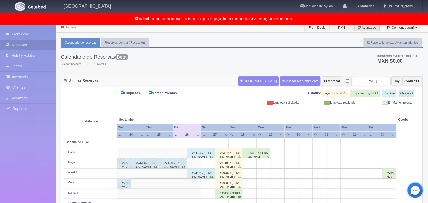
scroll to position [3, 0]
click at [365, 83] on input "2025-09-26" at bounding box center [372, 80] width 38 height 9
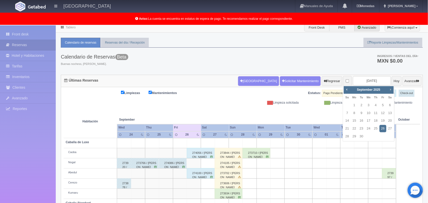
click at [389, 90] on span "Next" at bounding box center [390, 89] width 4 height 4
click at [389, 112] on link "8" at bounding box center [389, 112] width 7 height 7
type input "[DATE]"
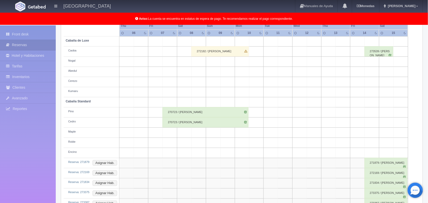
scroll to position [121, 0]
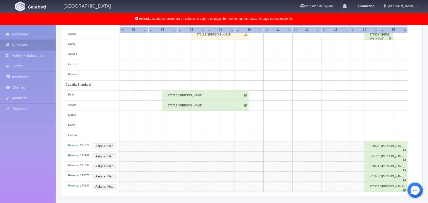
click at [111, 147] on button "Asignar Hab." at bounding box center [104, 146] width 25 height 6
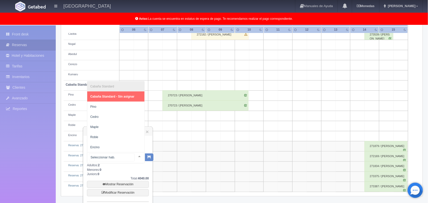
click at [134, 156] on div at bounding box center [139, 156] width 10 height 8
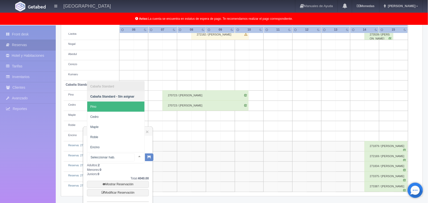
click at [107, 104] on span "Pino" at bounding box center [115, 107] width 57 height 10
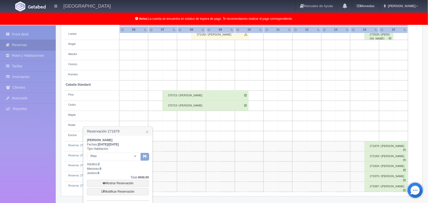
click at [147, 156] on button "button" at bounding box center [145, 157] width 8 height 8
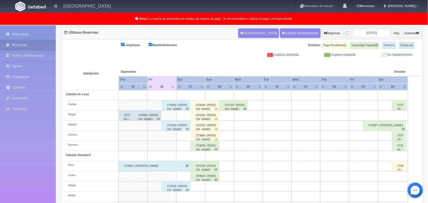
scroll to position [70, 0]
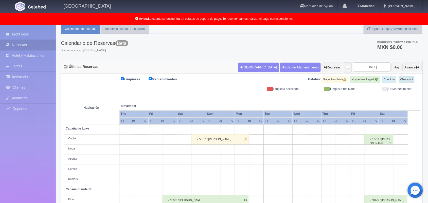
scroll to position [111, 0]
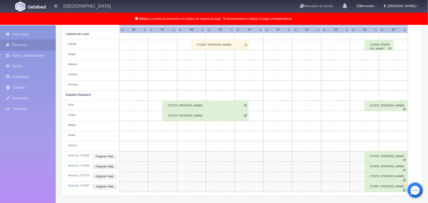
click at [105, 154] on button "Asignar Hab." at bounding box center [104, 156] width 25 height 6
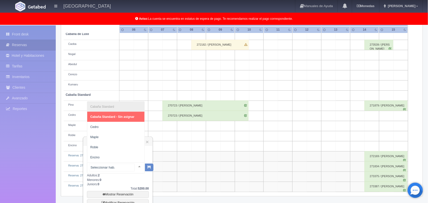
click at [134, 165] on div at bounding box center [139, 167] width 10 height 8
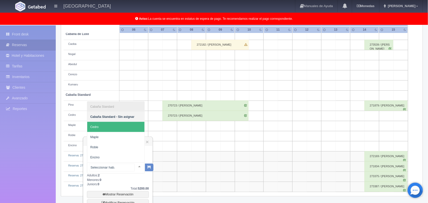
click at [116, 128] on span "Cedro" at bounding box center [115, 127] width 57 height 10
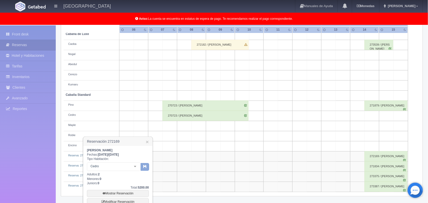
click at [141, 164] on button "button" at bounding box center [145, 167] width 8 height 8
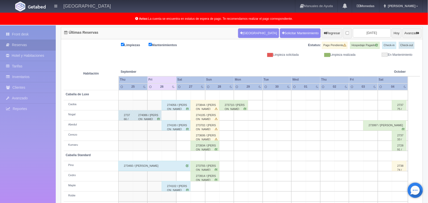
scroll to position [51, 0]
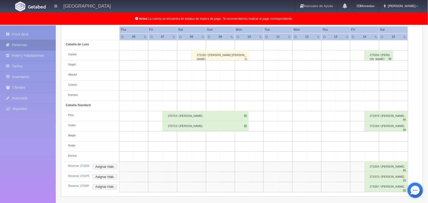
drag, startPoint x: 0, startPoint y: 0, endPoint x: 282, endPoint y: 65, distance: 289.1
click at [282, 65] on div "Calendario de Reservas Beta Buenas nochess, Marlene. Ingresos / Ventas del día …" at bounding box center [242, 76] width 362 height 253
click at [106, 165] on button "Asignar Hab." at bounding box center [104, 167] width 25 height 6
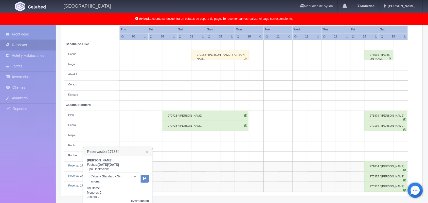
click at [135, 178] on div at bounding box center [135, 177] width 10 height 8
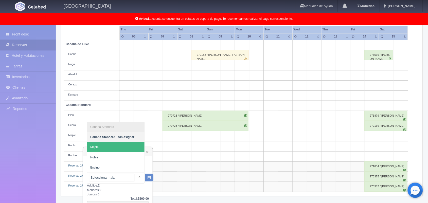
click at [126, 150] on span "Maple" at bounding box center [115, 147] width 57 height 10
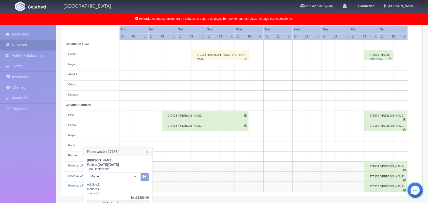
click at [148, 173] on button "button" at bounding box center [145, 177] width 8 height 8
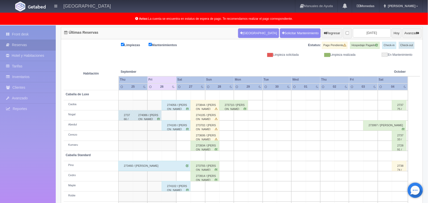
scroll to position [51, 0]
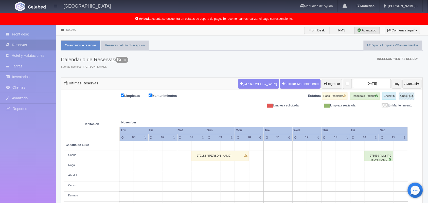
scroll to position [90, 0]
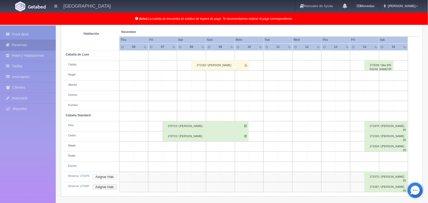
click at [108, 174] on button "Asignar Hab." at bounding box center [104, 177] width 25 height 6
click at [135, 186] on div at bounding box center [139, 187] width 10 height 8
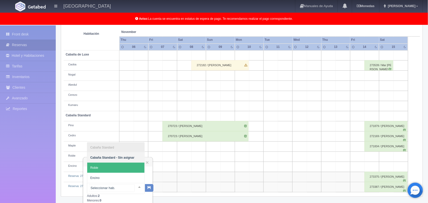
click at [126, 170] on span "Roble" at bounding box center [115, 168] width 57 height 10
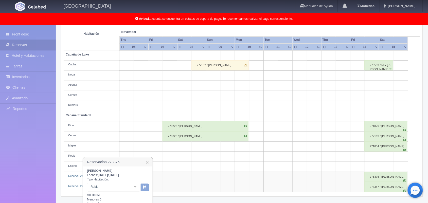
click at [143, 187] on icon "button" at bounding box center [144, 186] width 3 height 3
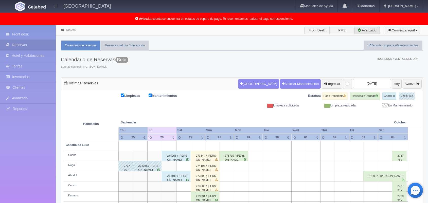
scroll to position [51, 0]
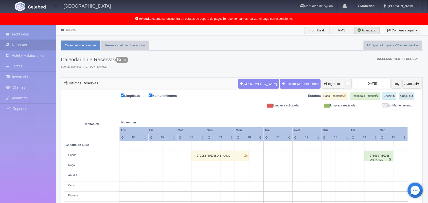
scroll to position [81, 0]
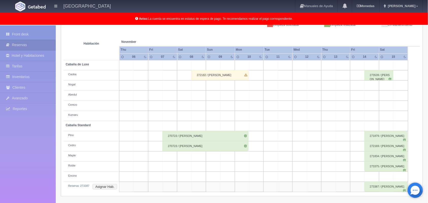
click at [109, 190] on td "Reserva: 273387 Asignar Hab." at bounding box center [92, 187] width 56 height 10
click at [108, 185] on button "Asignar Hab." at bounding box center [104, 187] width 25 height 6
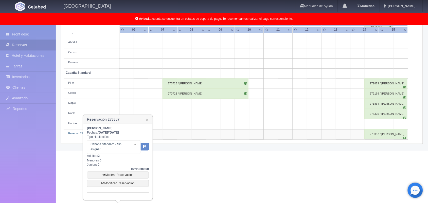
scroll to position [131, 0]
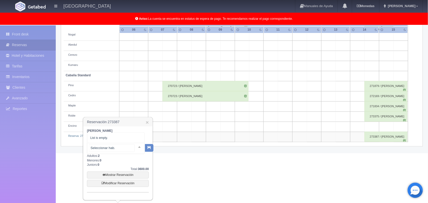
click at [133, 143] on div "No elements found. Consider changing the search query. List is empty." at bounding box center [116, 148] width 58 height 11
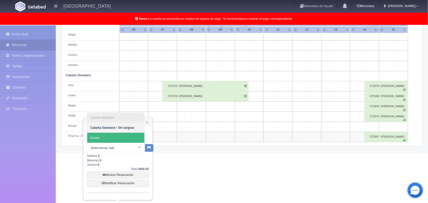
click at [121, 136] on span "Encino" at bounding box center [115, 138] width 57 height 10
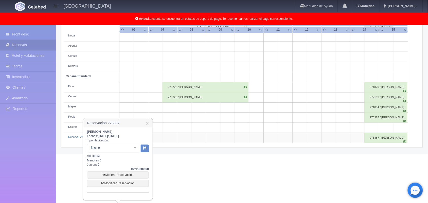
scroll to position [130, 0]
click at [142, 148] on button "button" at bounding box center [145, 149] width 8 height 8
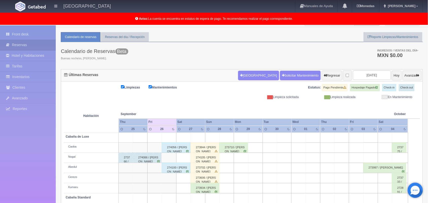
scroll to position [8, 0]
click at [412, 80] on button "Avanzar" at bounding box center [411, 76] width 19 height 10
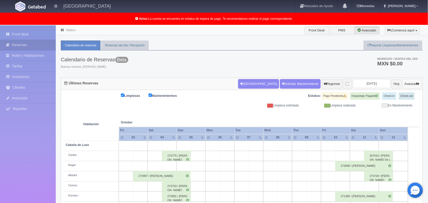
click at [405, 80] on button "Avanzar" at bounding box center [411, 84] width 19 height 10
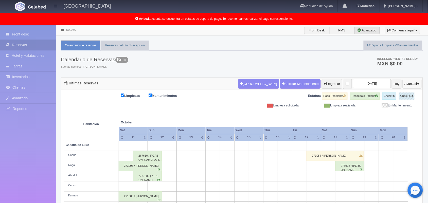
click at [409, 83] on button "Avanzar" at bounding box center [411, 84] width 19 height 10
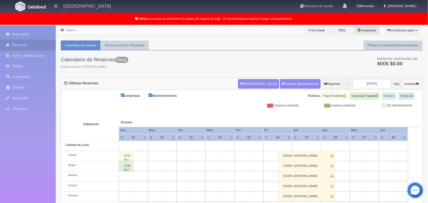
click at [405, 84] on button "Avanzar" at bounding box center [411, 84] width 19 height 10
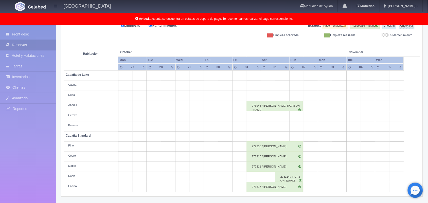
scroll to position [70, 0]
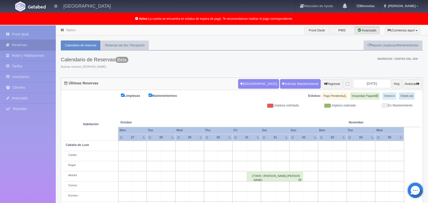
scroll to position [70, 0]
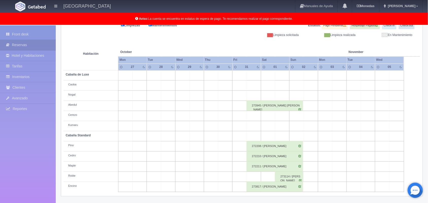
click at [296, 156] on div "272210 / Alejandro Mateos" at bounding box center [274, 156] width 56 height 10
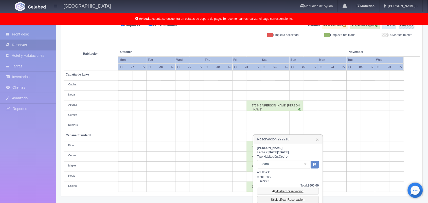
click at [285, 190] on link "Mostrar Reservación" at bounding box center [288, 191] width 62 height 7
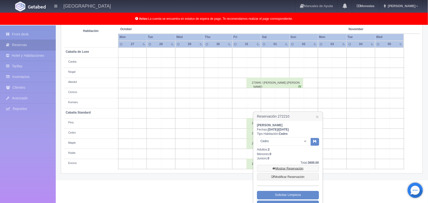
scroll to position [105, 0]
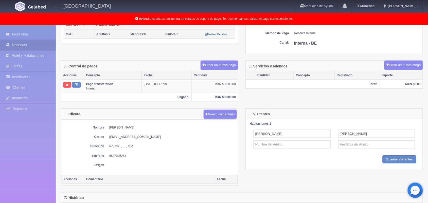
scroll to position [182, 0]
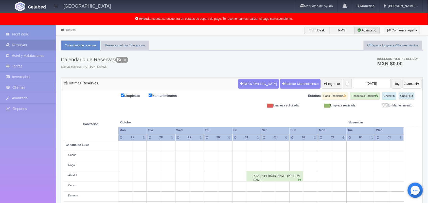
click at [405, 83] on button "Avanzar" at bounding box center [411, 84] width 19 height 10
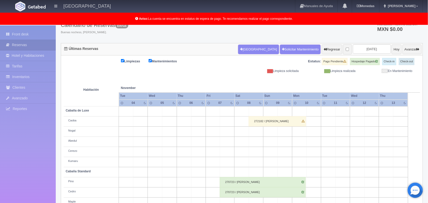
scroll to position [34, 0]
click at [412, 50] on button "Avanzar" at bounding box center [411, 50] width 19 height 10
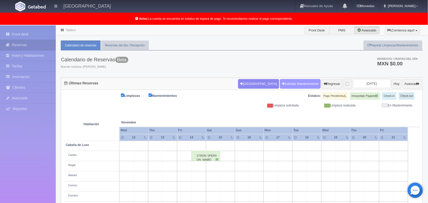
scroll to position [81, 0]
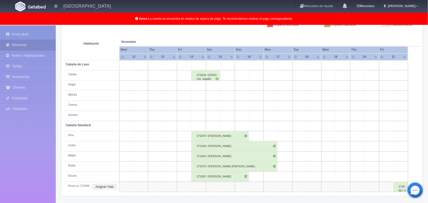
click at [267, 157] on div "271834 / Eduardo Torres Orduña" at bounding box center [234, 156] width 86 height 10
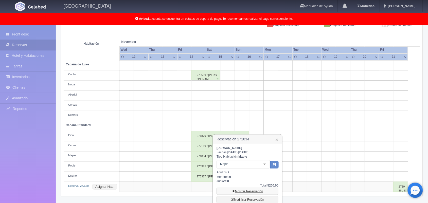
click at [258, 193] on link "Mostrar Reservación" at bounding box center [247, 191] width 62 height 7
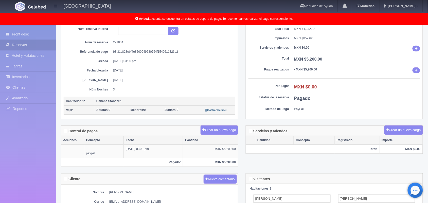
scroll to position [46, 0]
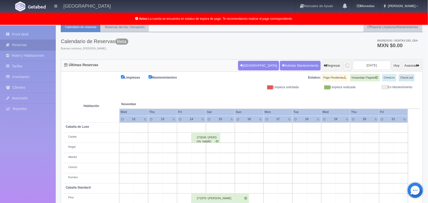
scroll to position [18, 0]
click at [406, 68] on button "Avanzar" at bounding box center [411, 66] width 19 height 10
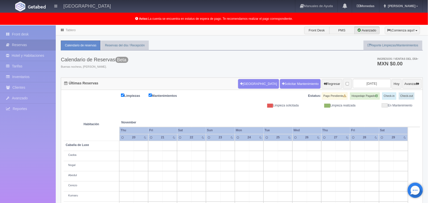
scroll to position [81, 0]
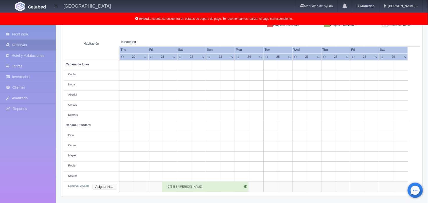
click at [103, 186] on button "Asignar Hab." at bounding box center [104, 187] width 25 height 6
click at [134, 197] on div at bounding box center [139, 197] width 10 height 8
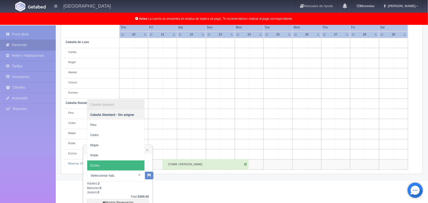
scroll to position [99, 0]
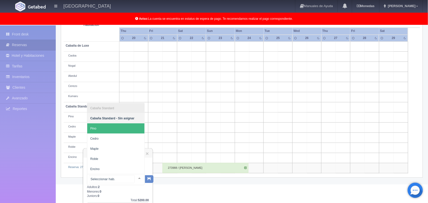
click at [118, 127] on span "Pino" at bounding box center [115, 128] width 57 height 10
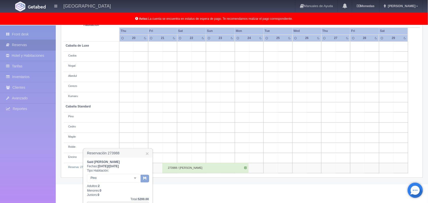
click at [145, 180] on button "button" at bounding box center [145, 179] width 8 height 8
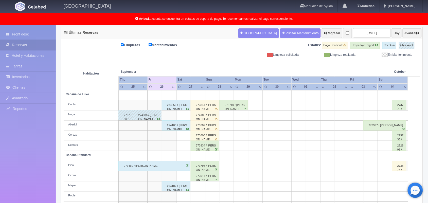
scroll to position [70, 0]
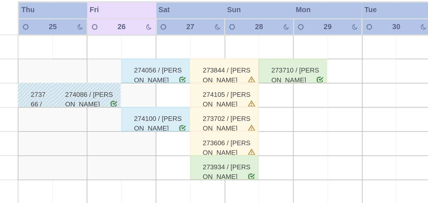
click at [208, 86] on div "273844 / Marisol Flores Hidalgo" at bounding box center [204, 85] width 29 height 10
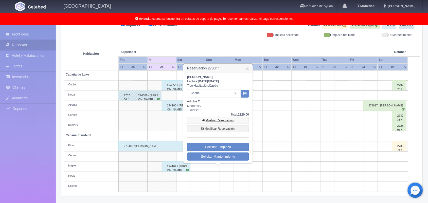
click at [215, 120] on link "Mostrar Reservación" at bounding box center [218, 120] width 62 height 7
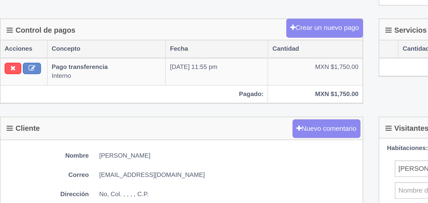
scroll to position [69, 0]
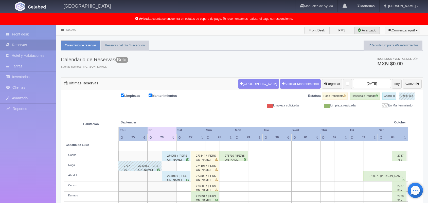
scroll to position [51, 0]
